Goal: Find specific page/section: Find specific page/section

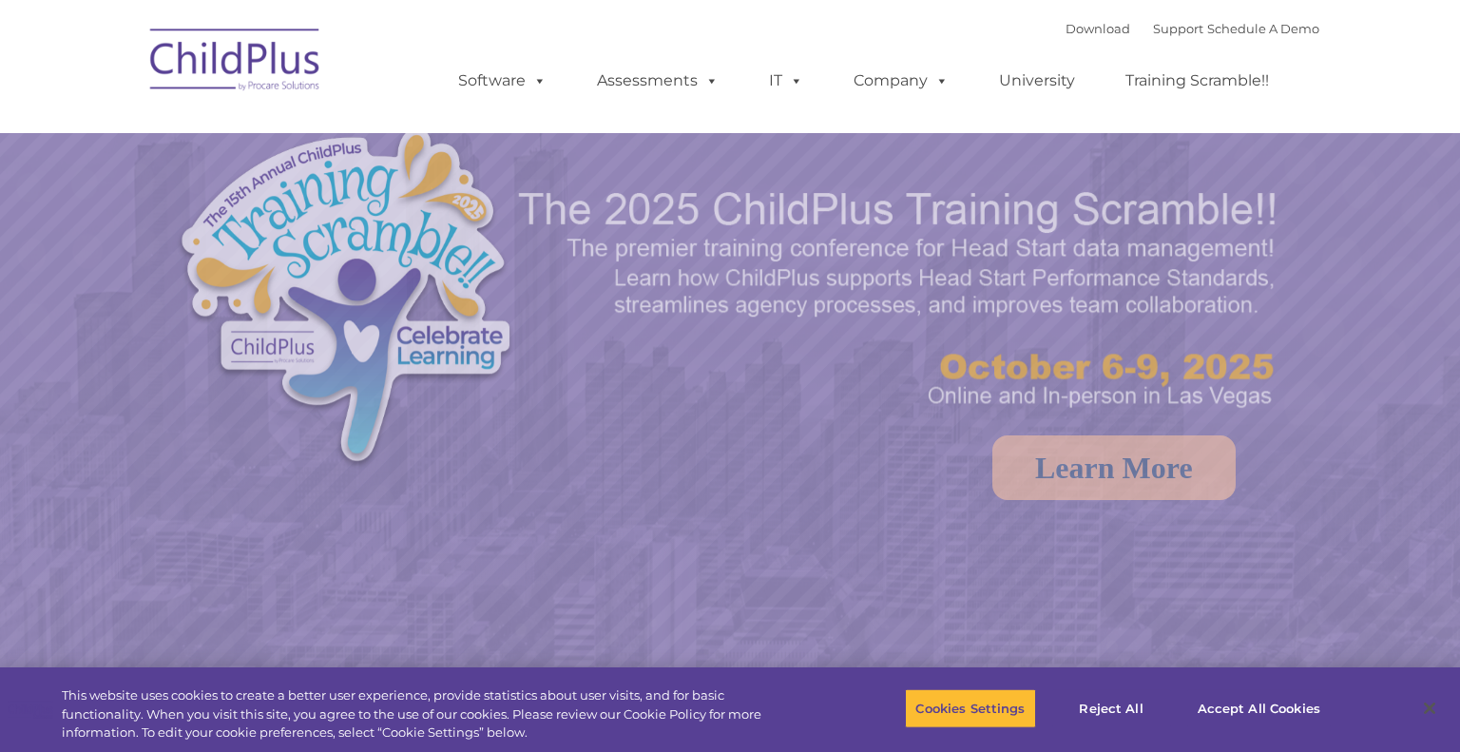
select select "MEDIUM"
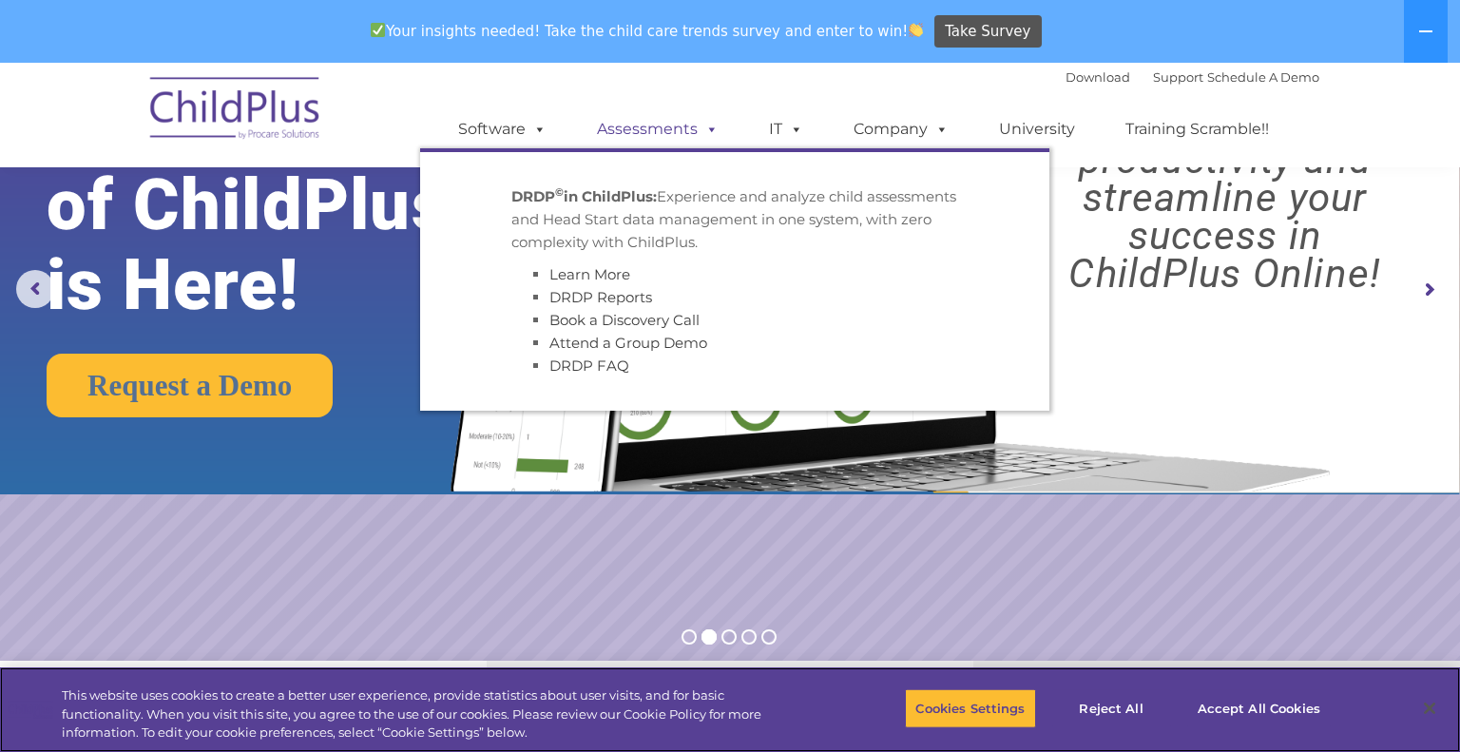
scroll to position [144, 0]
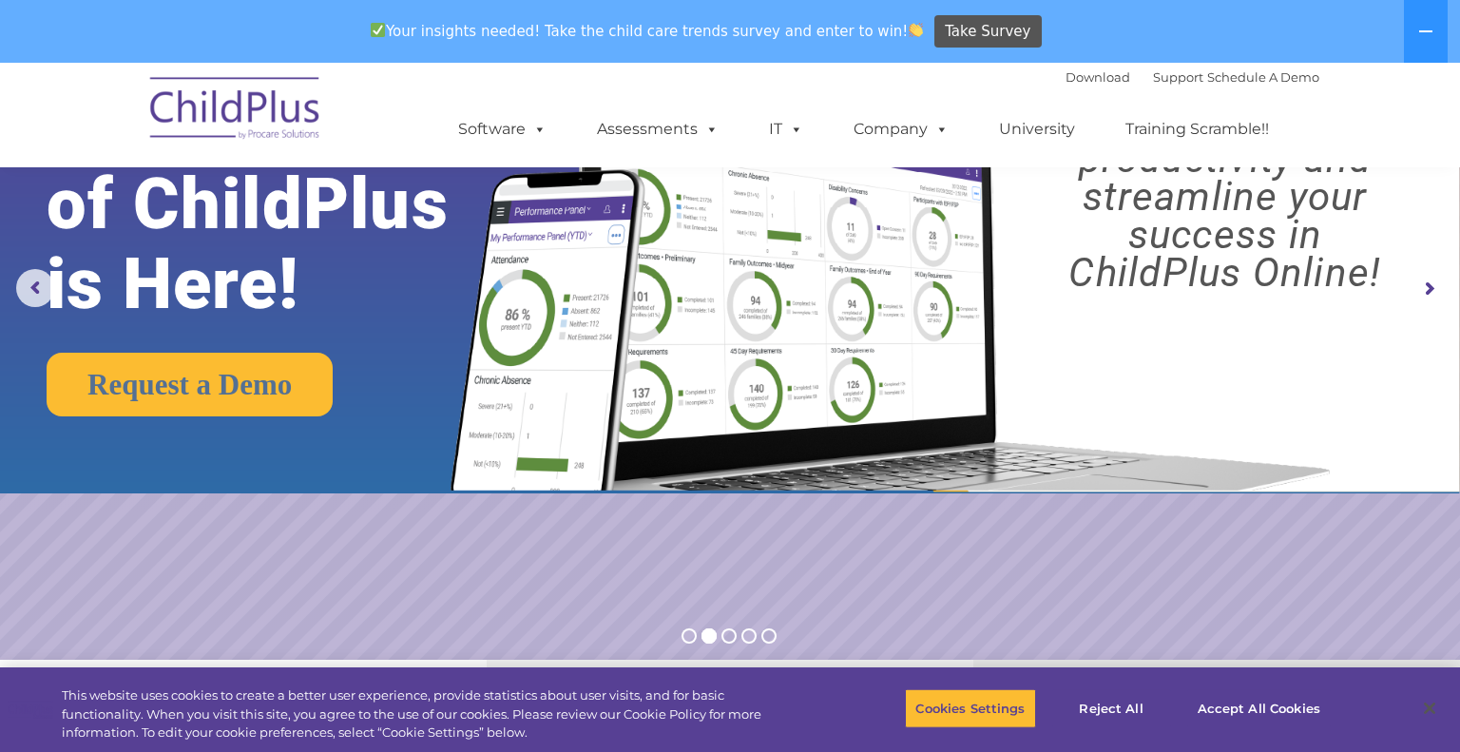
click at [1241, 422] on img at bounding box center [886, 242] width 916 height 495
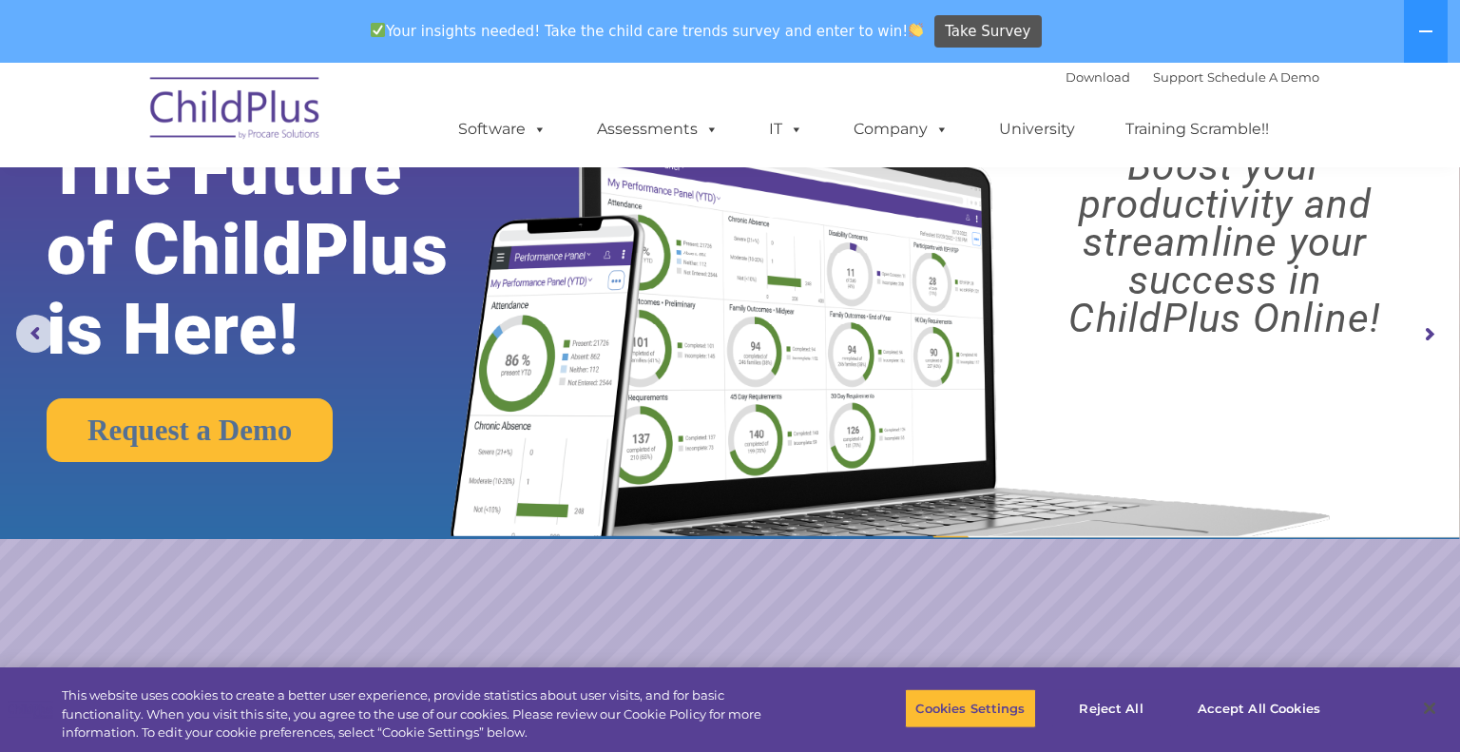
scroll to position [0, 0]
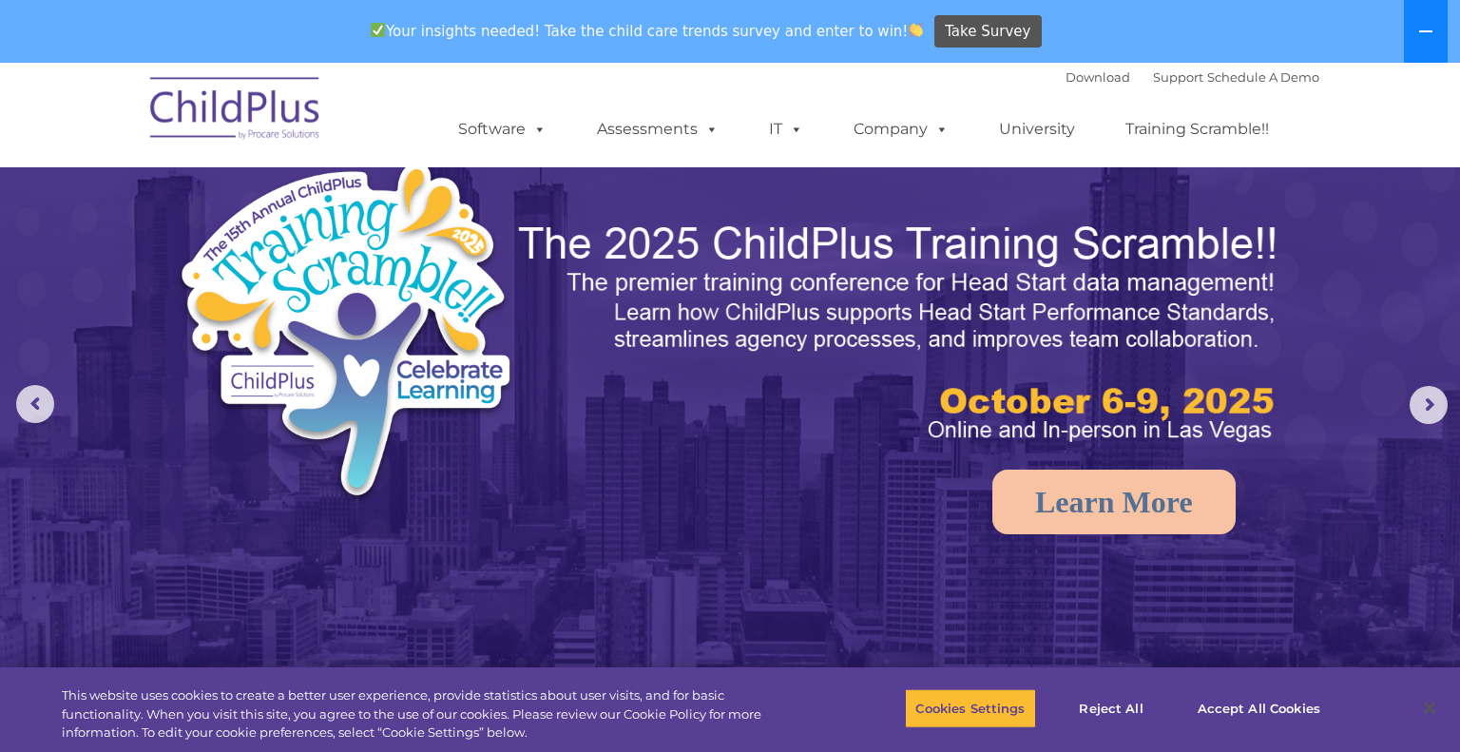
click at [1431, 38] on icon at bounding box center [1425, 31] width 15 height 15
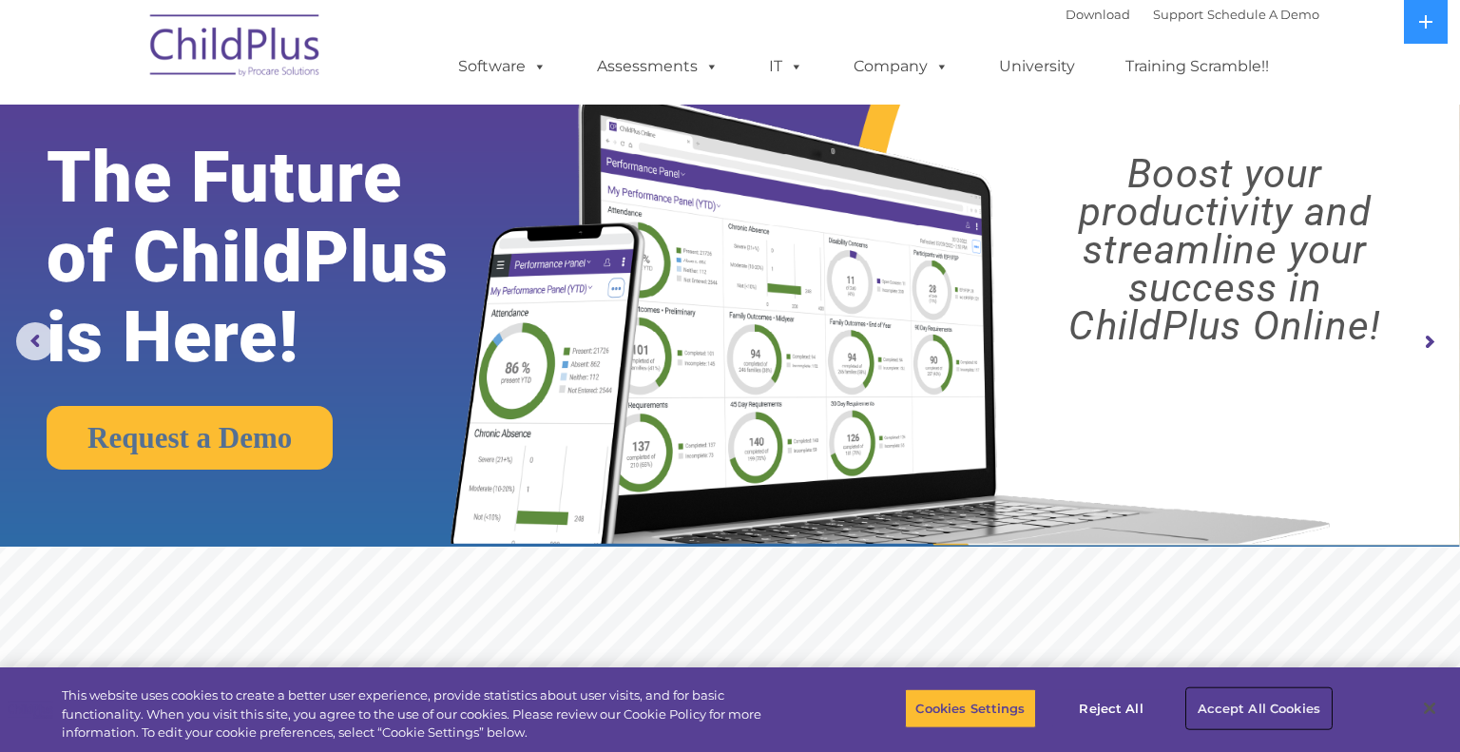
click at [1251, 715] on button "Accept All Cookies" at bounding box center [1259, 708] width 144 height 40
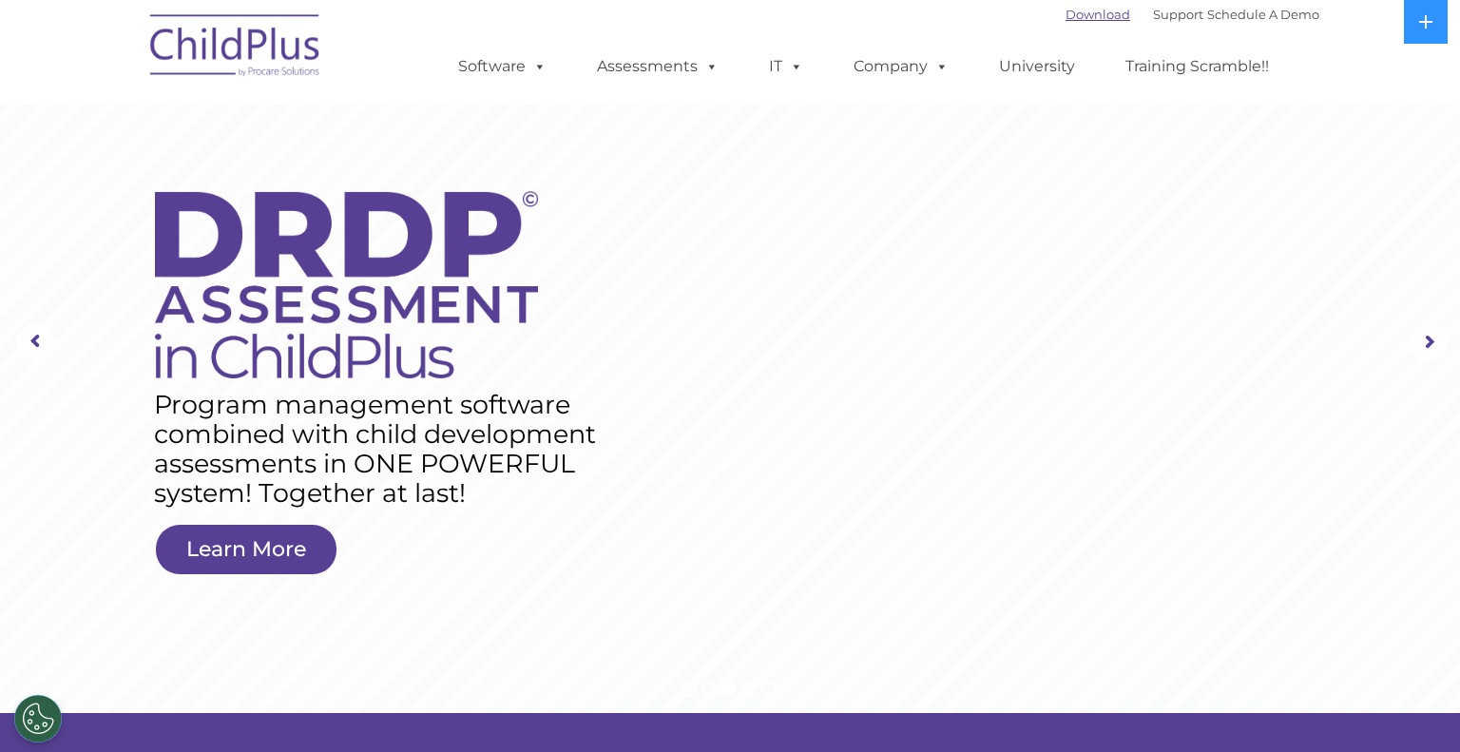
click at [1076, 15] on link "Download" at bounding box center [1098, 14] width 65 height 15
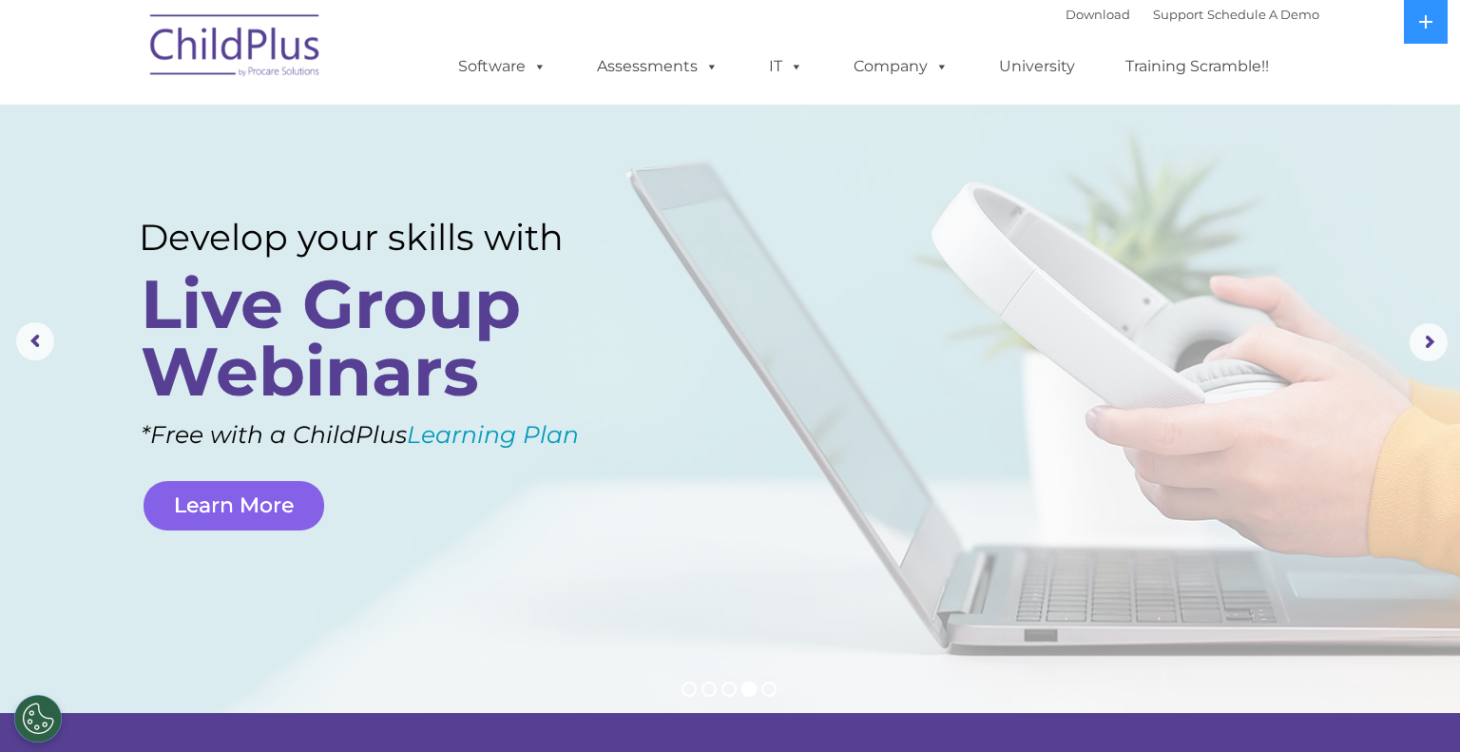
click at [261, 509] on link "Learn More" at bounding box center [234, 505] width 181 height 49
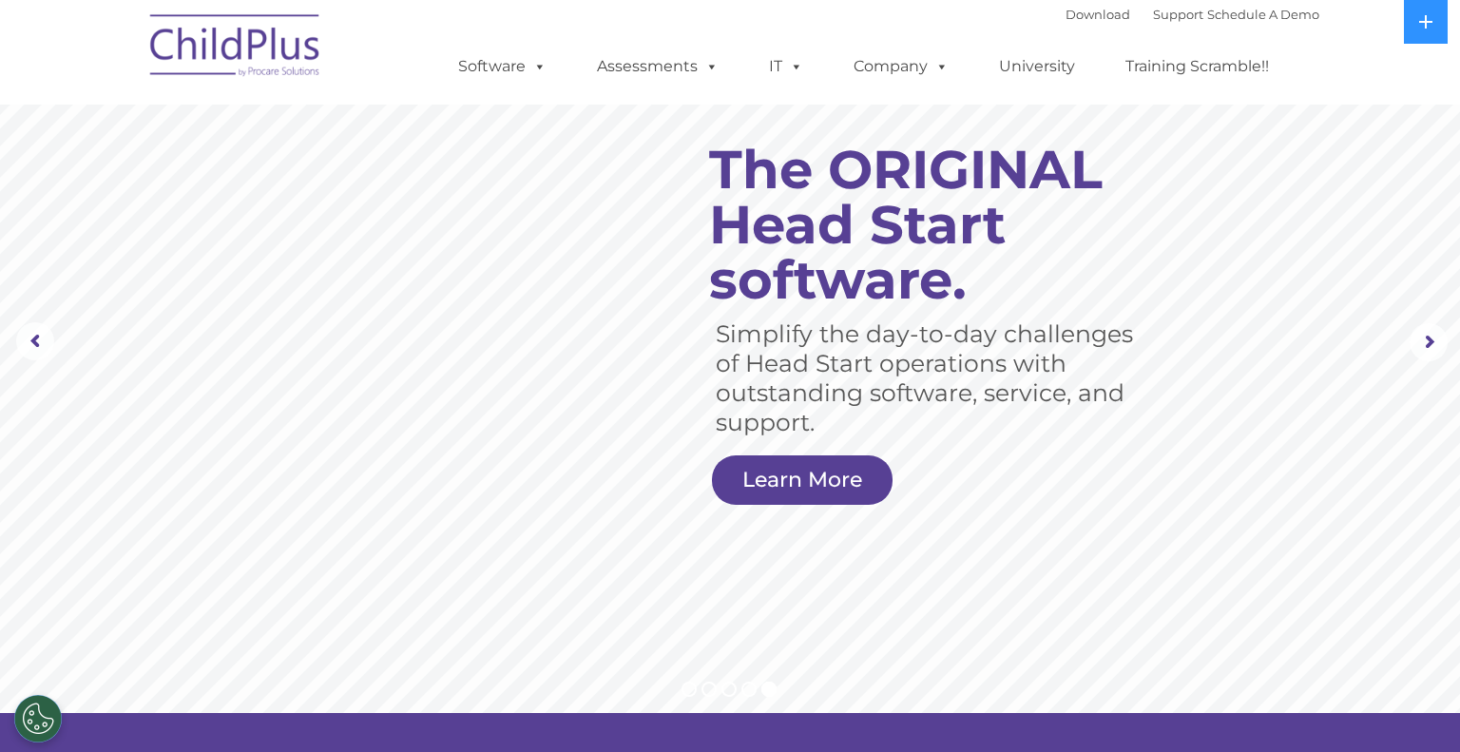
click at [481, 314] on rs-slide "Simplify the day-to-day challenges of Head Start operations with outstanding so…" at bounding box center [730, 341] width 1460 height 741
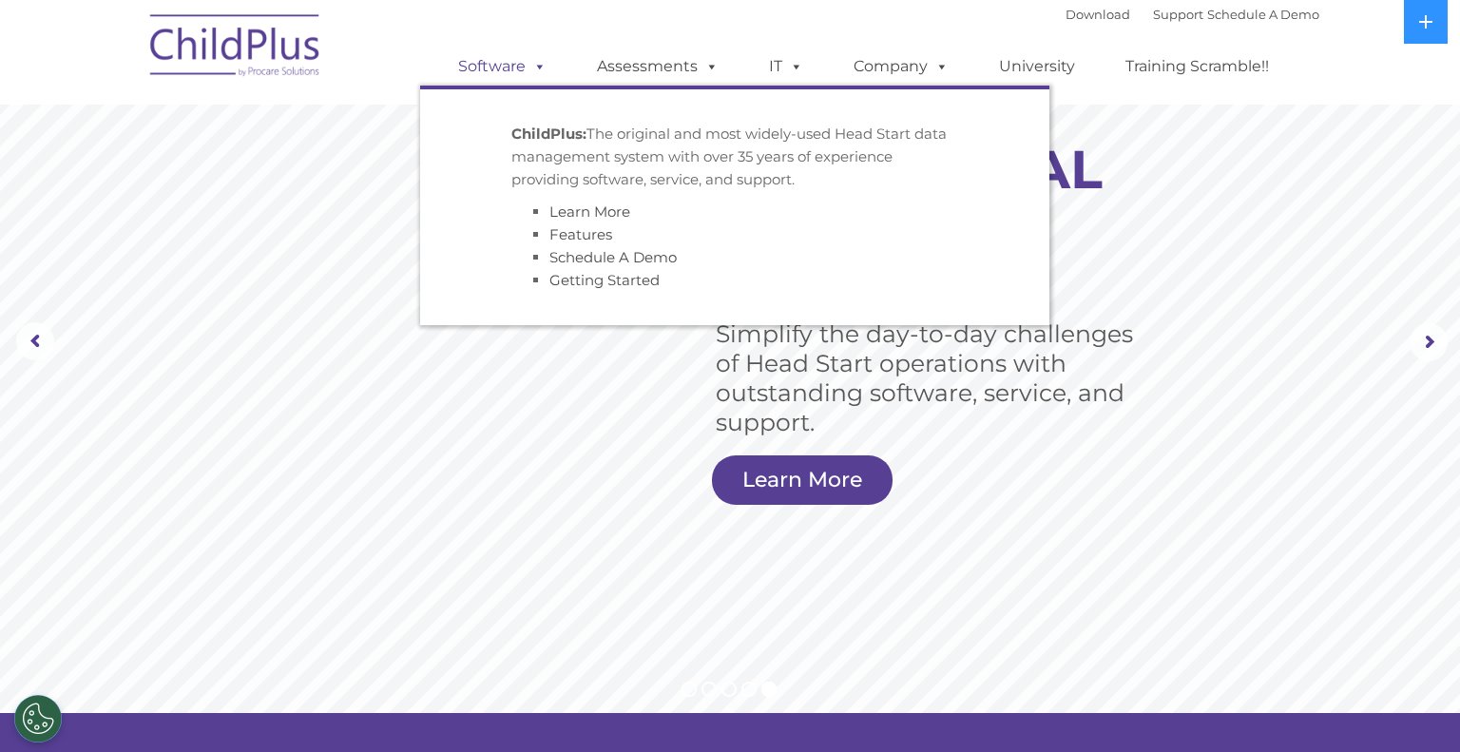
click at [521, 66] on link "Software" at bounding box center [502, 67] width 126 height 38
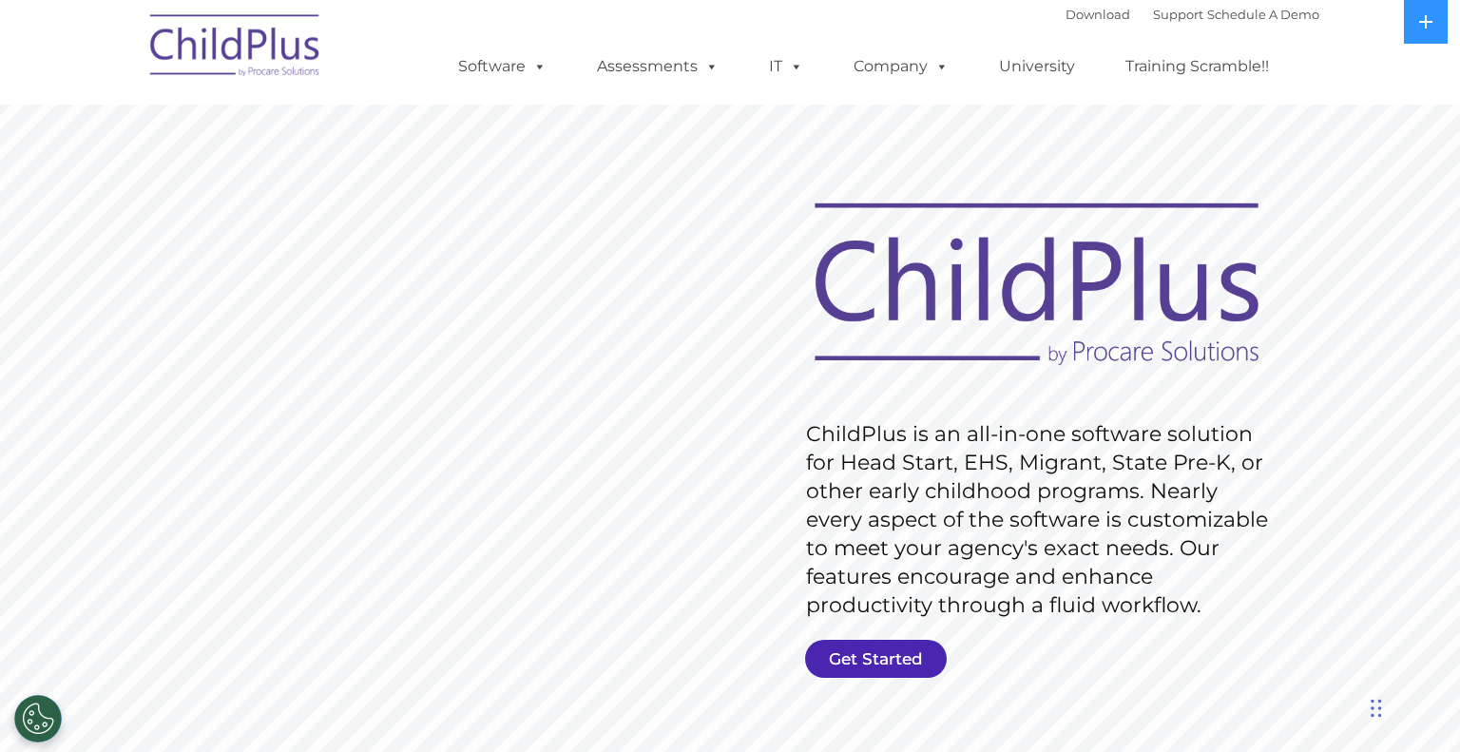
click at [872, 654] on link "Get Started" at bounding box center [876, 659] width 142 height 38
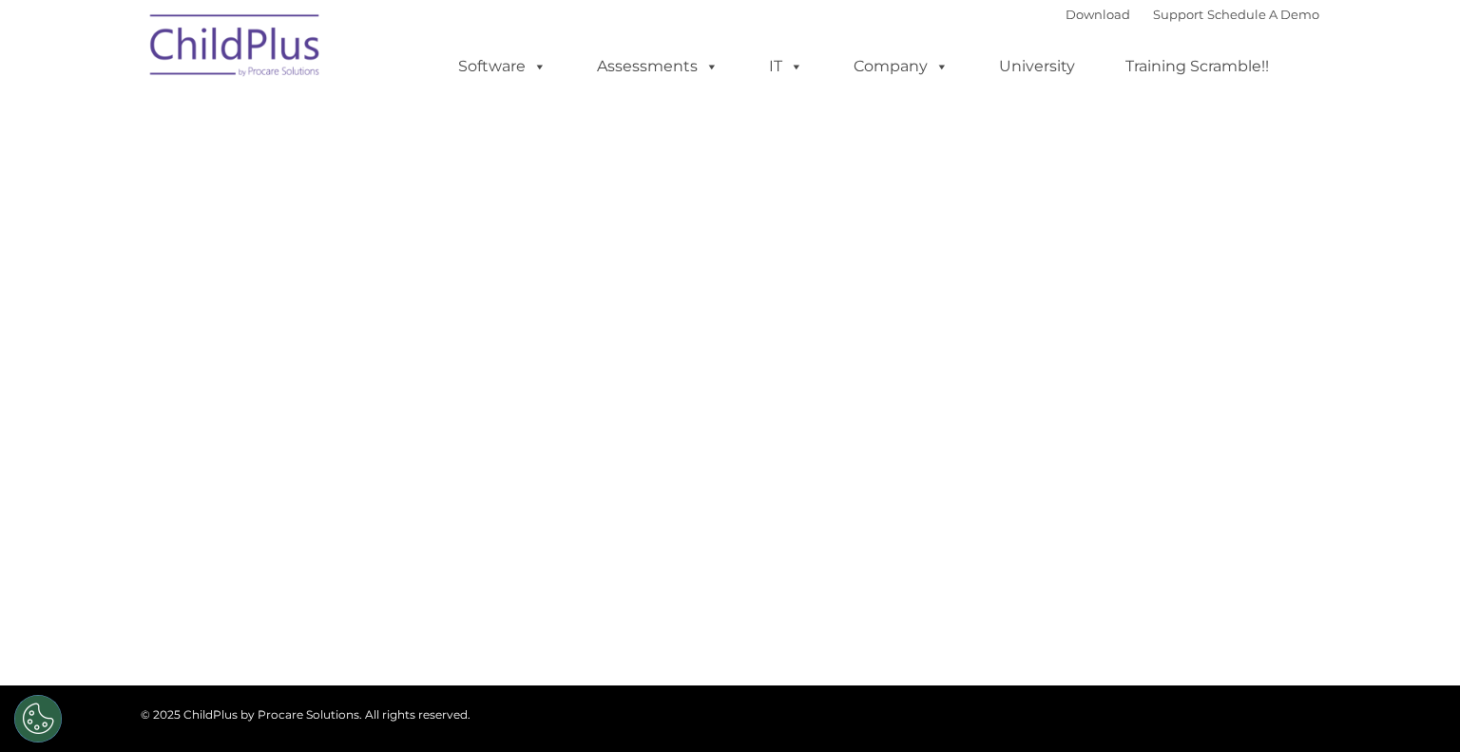
select select "MEDIUM"
